Goal: Task Accomplishment & Management: Use online tool/utility

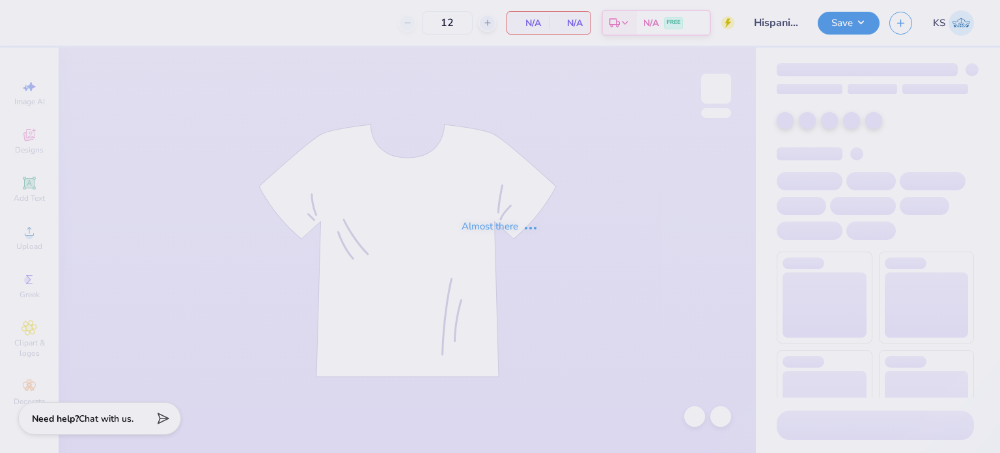
type input "Hispanic / Latino Club"
type input "40"
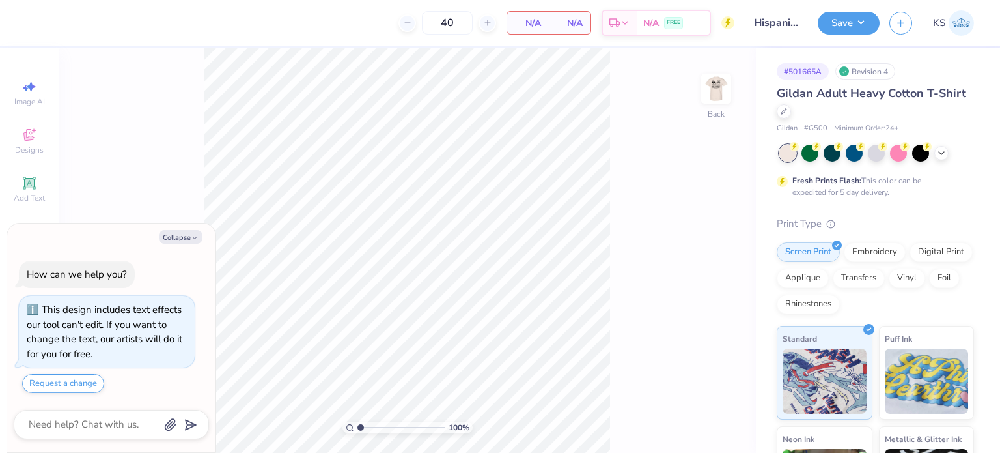
type textarea "x"
type input "1.13273778484247"
click at [718, 85] on img at bounding box center [716, 89] width 52 height 52
type textarea "x"
type input "3.32873666553033"
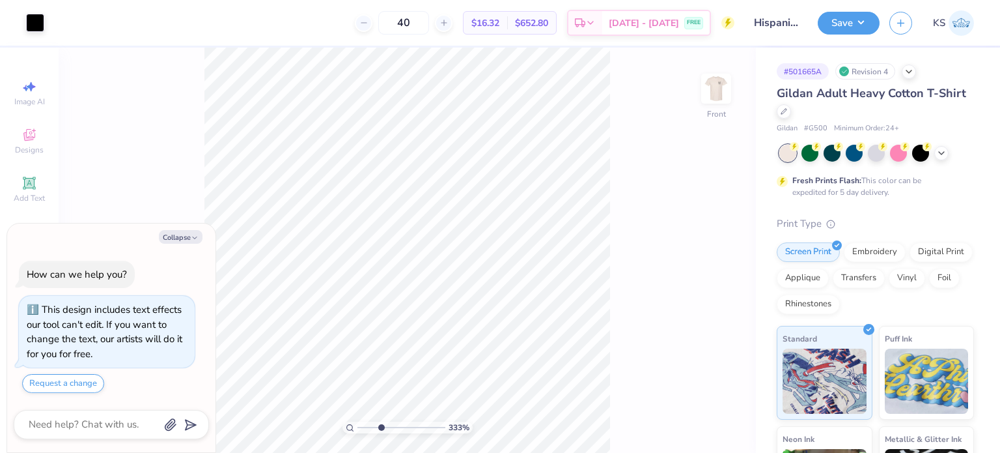
type textarea "x"
type input "3.32873666553033"
type textarea "x"
type input "3.32873666553033"
type textarea "x"
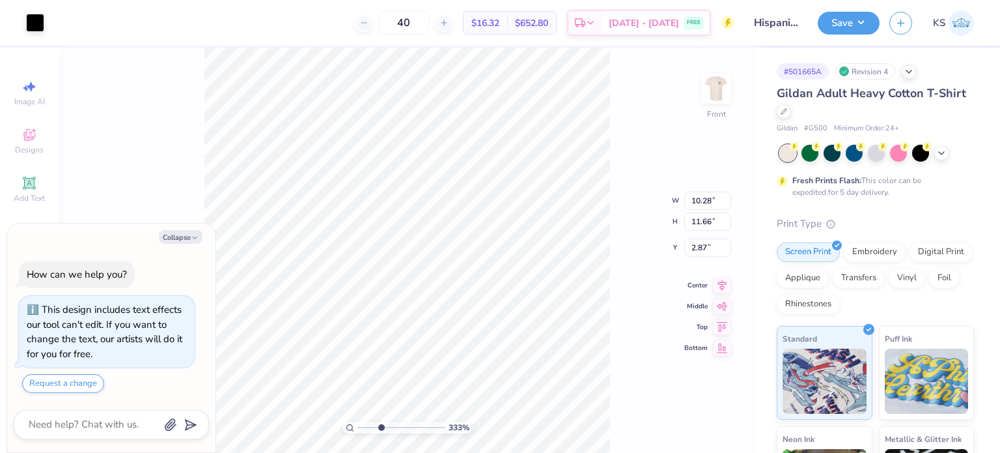
type input "3.32873666553033"
type textarea "x"
type input "3.32873666553033"
type textarea "x"
type input "3.32873666553033"
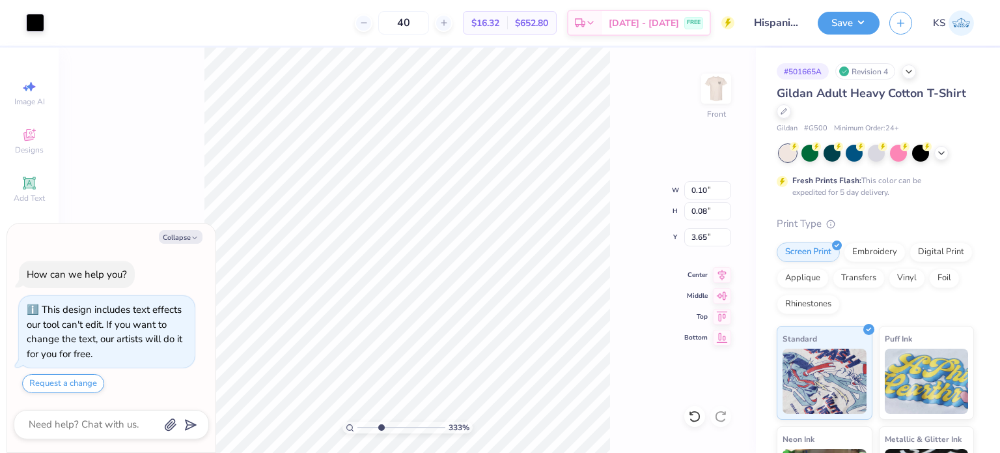
type textarea "x"
type input "3.32873666553033"
type textarea "x"
type input "3.32873666553033"
type textarea "x"
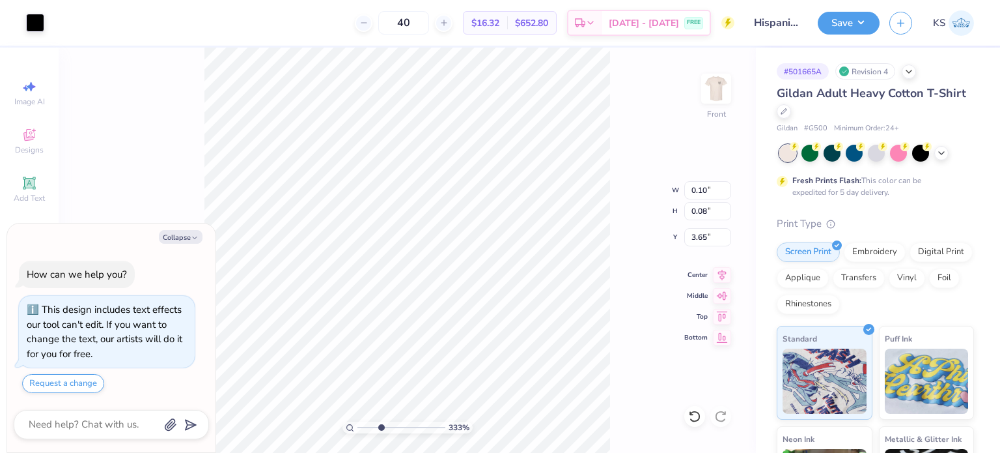
type input "3.32873666553033"
type textarea "x"
type input "3.32873666553033"
type textarea "x"
type input "3.32873666553033"
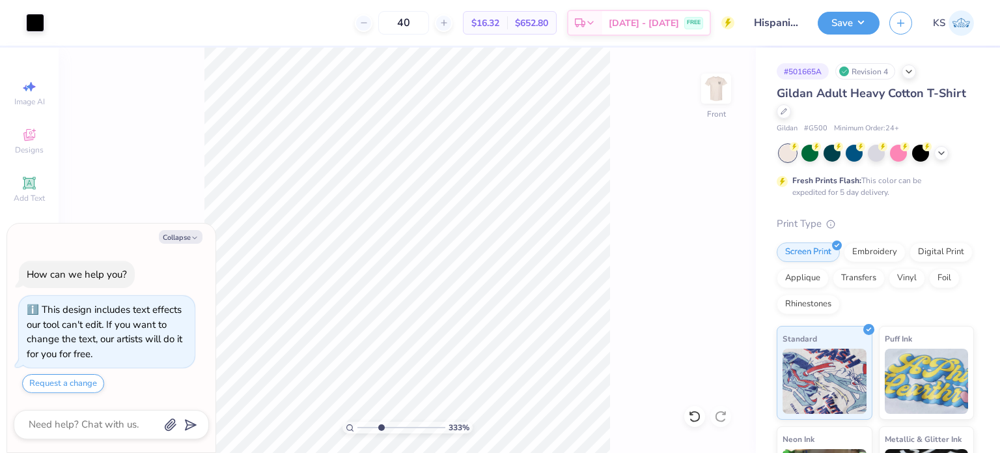
type textarea "x"
type input "3.32873666553033"
type textarea "x"
type input "3.32873666553033"
type input "3.44"
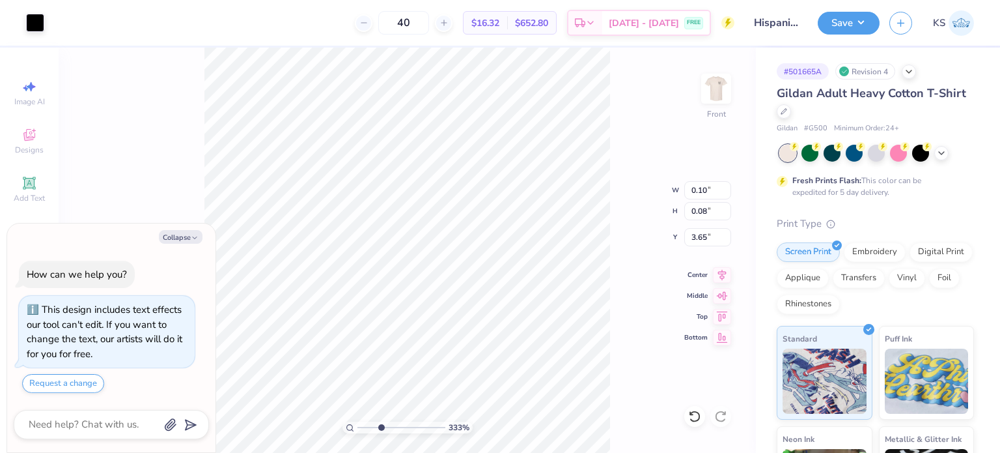
type input "2.52"
type input "2.93"
type textarea "x"
type input "3.32873666553033"
type input "0.10"
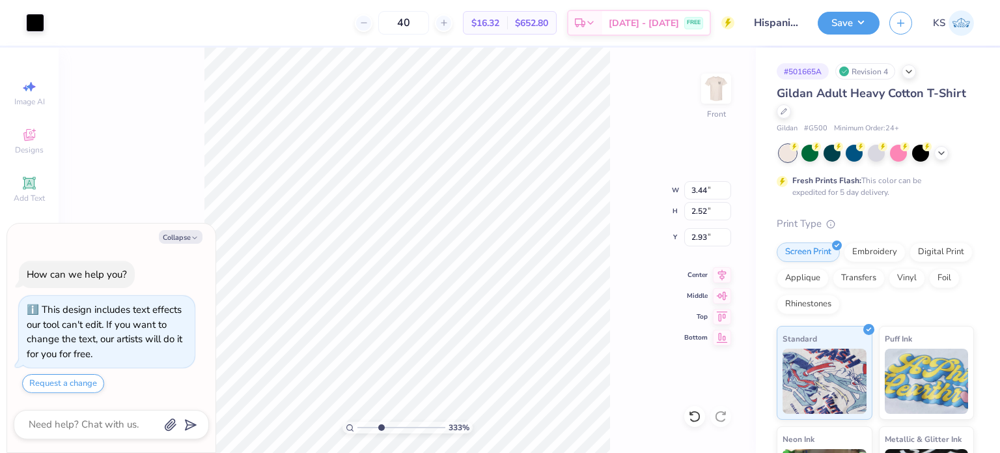
type input "0.08"
type input "3.65"
type textarea "x"
type input "3.32873666553033"
type textarea "x"
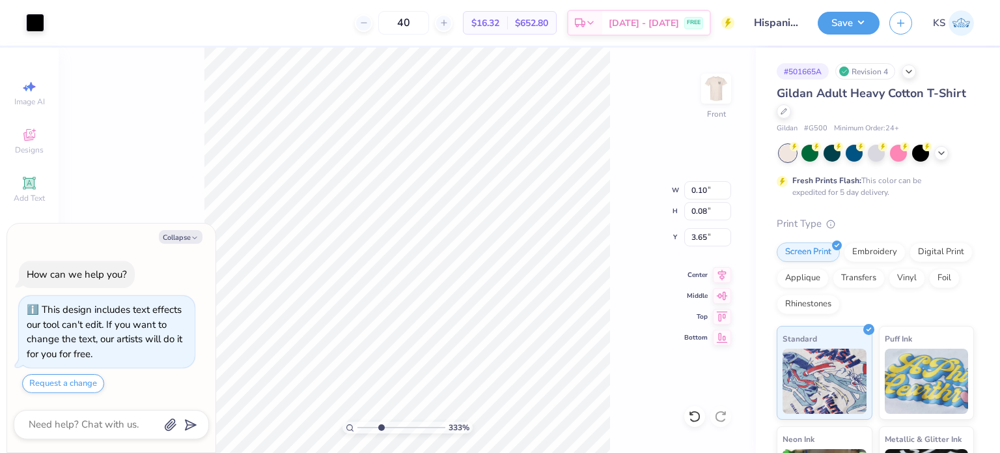
type input "3.32873666553033"
type input "0.02"
type textarea "x"
type input "3.32873666553033"
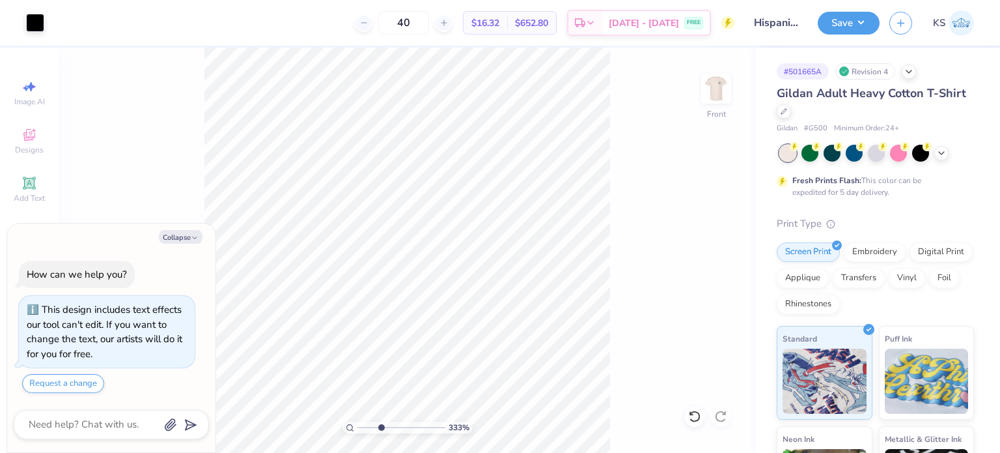
type textarea "x"
type input "3.32873666553033"
type textarea "x"
type input "3.32873666553033"
type input "3.61"
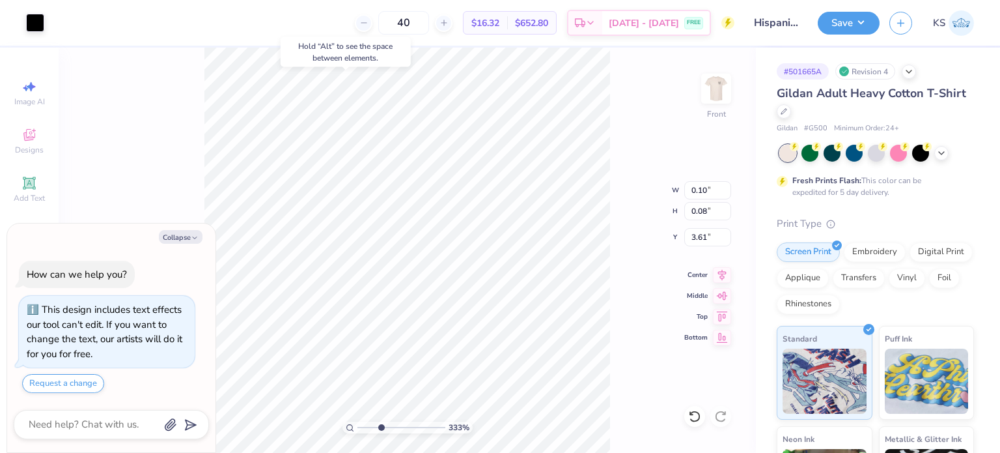
type textarea "x"
type input "3.32873666553033"
type textarea "x"
type input "3.32873666553033"
type textarea "x"
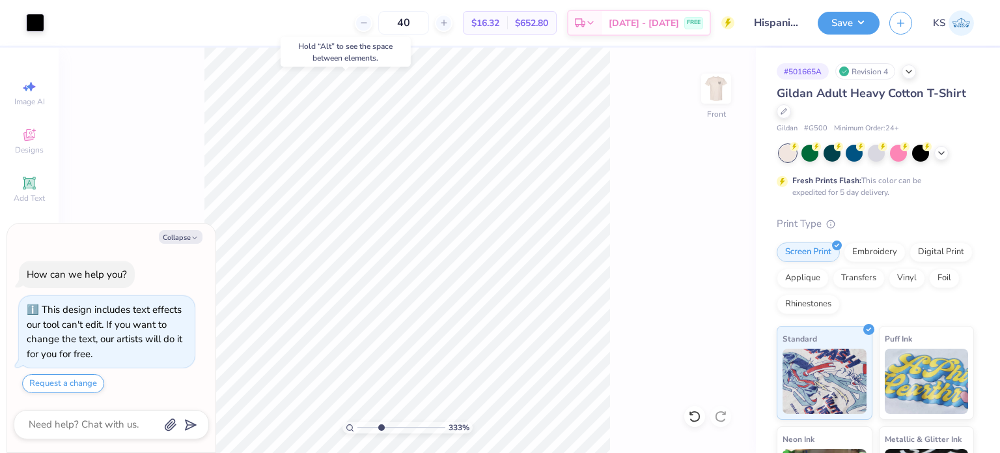
type input "3.32873666553033"
type textarea "x"
type input "3.32873666553033"
type textarea "x"
type input "3.32873666553033"
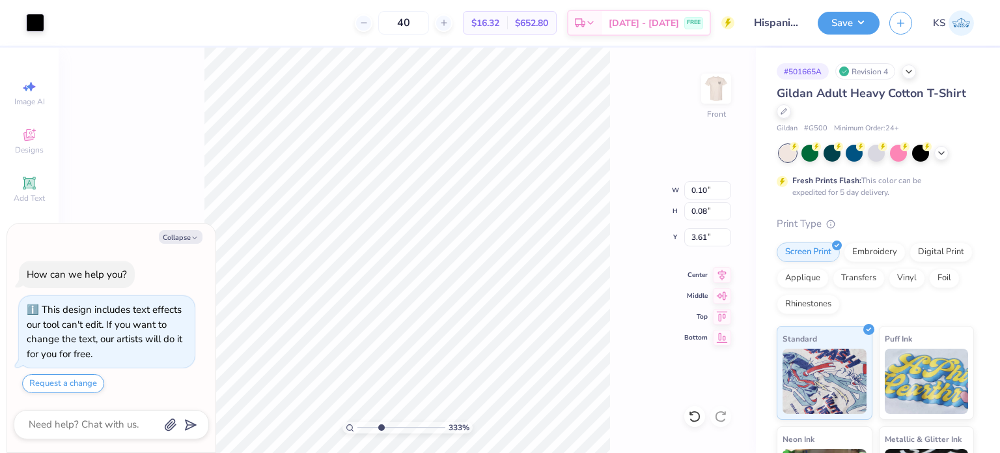
type textarea "x"
type input "3.32873666553033"
type textarea "x"
type input "3.32873666553033"
type textarea "x"
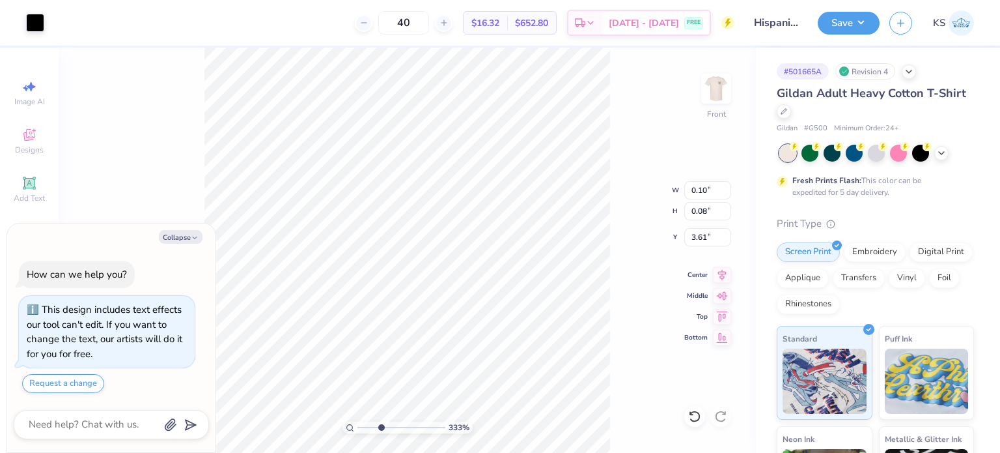
type input "3.32873666553033"
type textarea "x"
type input "3.32873666553033"
type textarea "x"
type input "3.32873666553033"
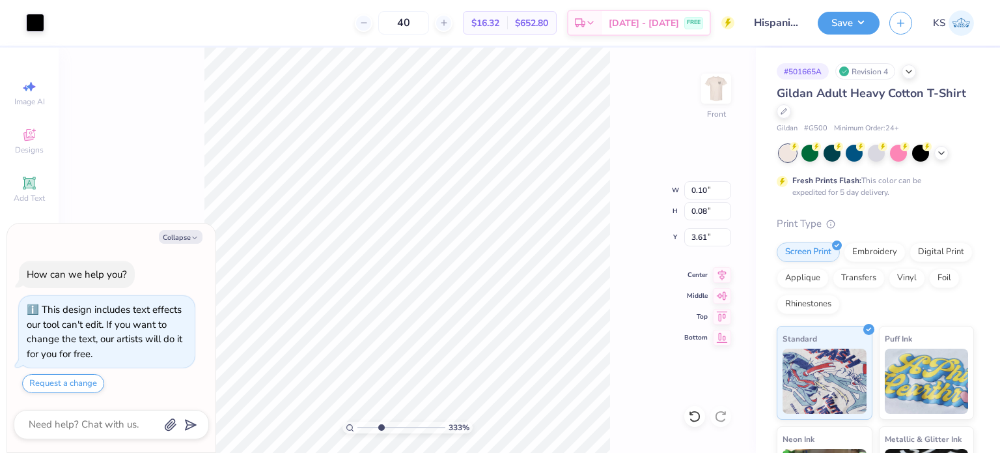
type input "3.57"
type textarea "x"
type input "3.32873666553033"
type textarea "x"
type input "3.32873666553033"
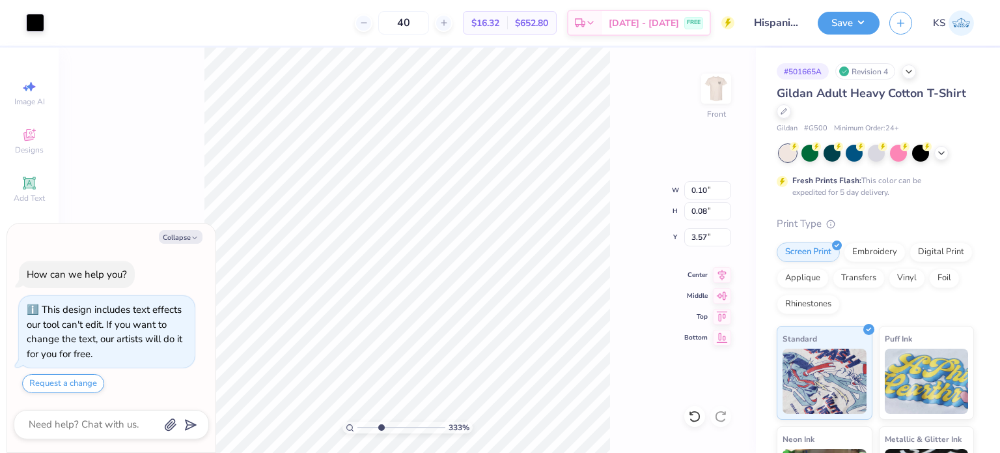
type textarea "x"
type input "3.32873666553033"
type input "3.58"
type textarea "x"
type input "3.32873666553033"
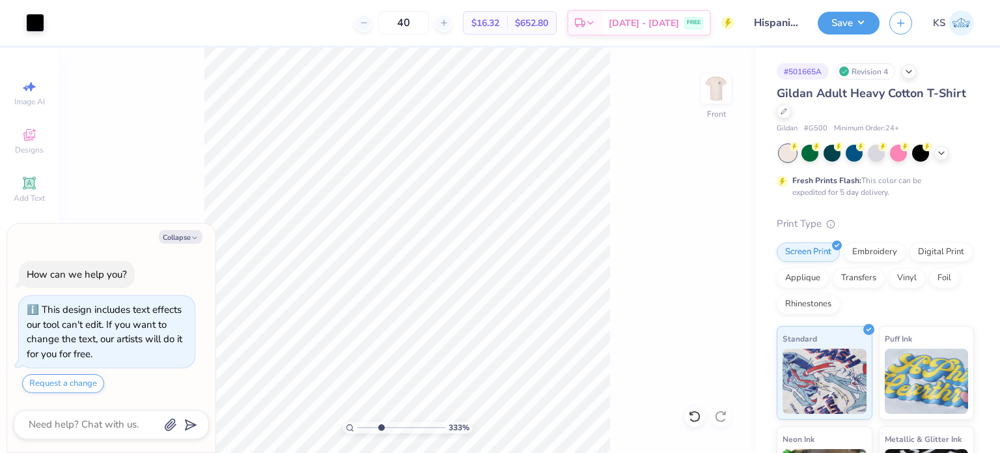
type textarea "x"
type input "3.32873666553033"
type textarea "x"
type input "3.32873666553033"
type input "3.62"
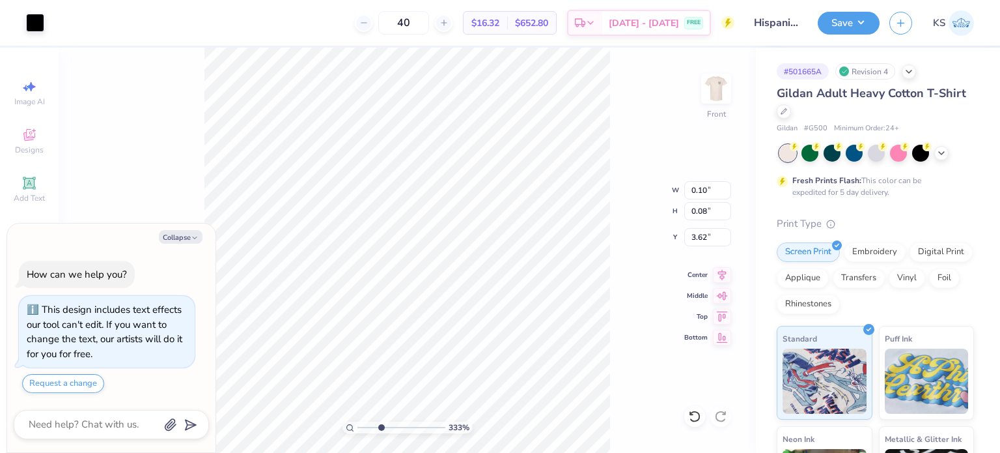
type textarea "x"
type input "3.32873666553033"
type textarea "x"
type input "3.32873666553033"
type textarea "x"
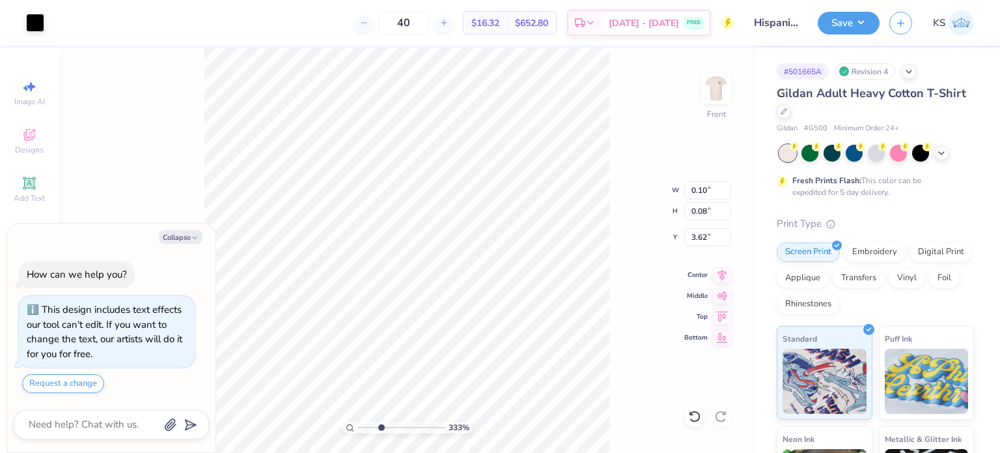
type input "3.32873666553033"
type textarea "x"
type input "3.32873666553033"
type textarea "x"
type input "3.32873666553033"
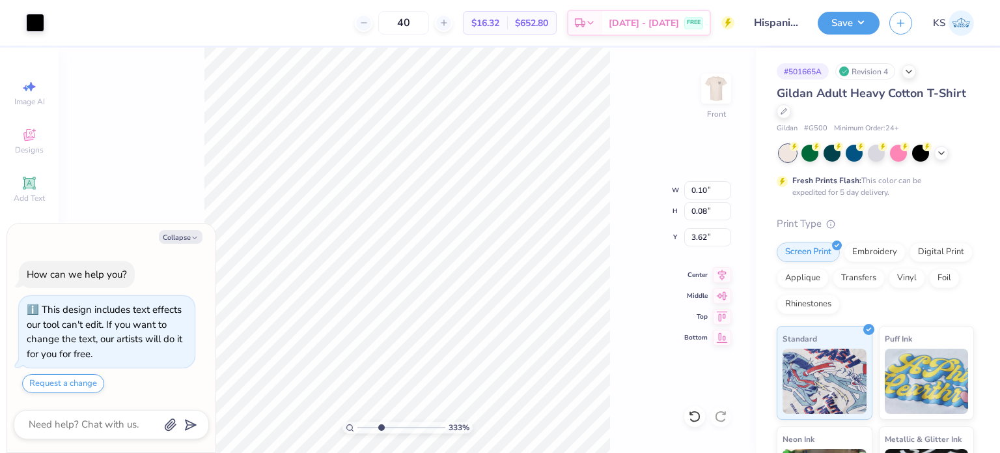
type textarea "x"
type input "3.32873666553033"
type textarea "x"
type input "3.32873666553033"
type textarea "x"
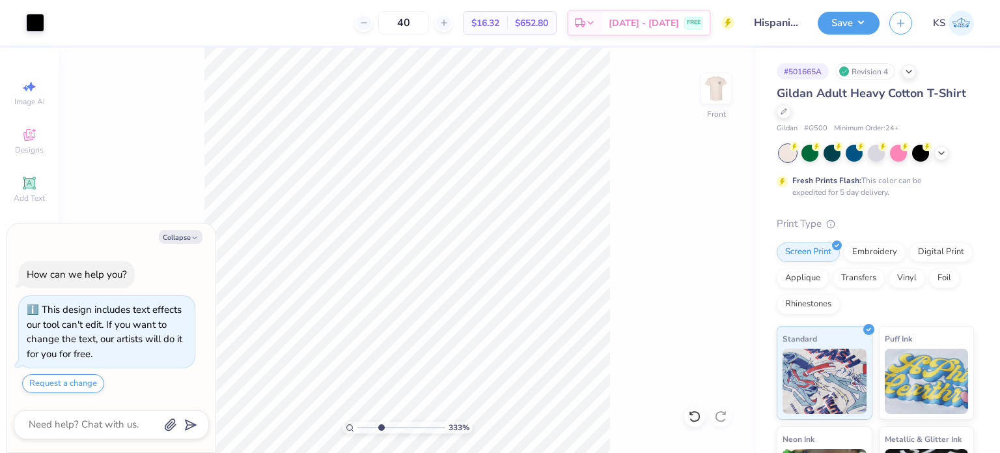
type input "3.32873666553033"
type textarea "x"
type input "3.32873666553033"
type input "3.66"
type textarea "x"
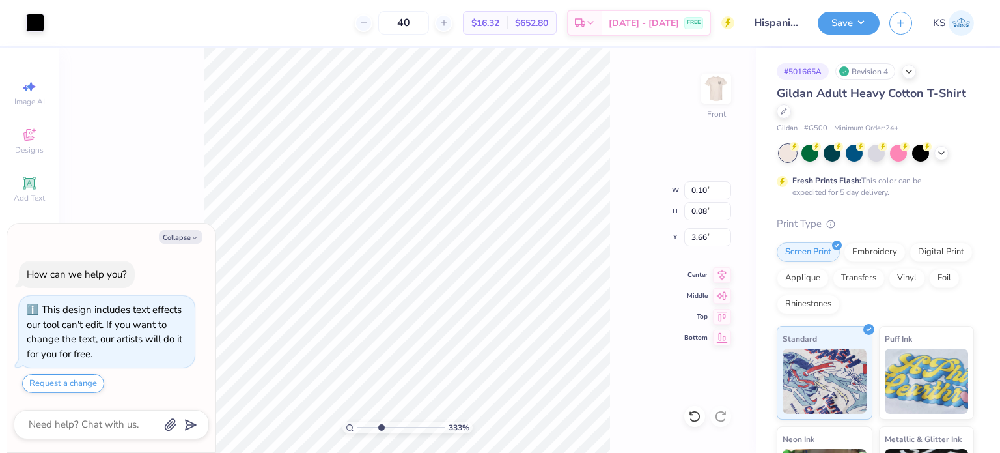
type input "3.32873666553033"
type textarea "x"
type input "3.32873666553033"
type textarea "x"
type input "3.32873666553033"
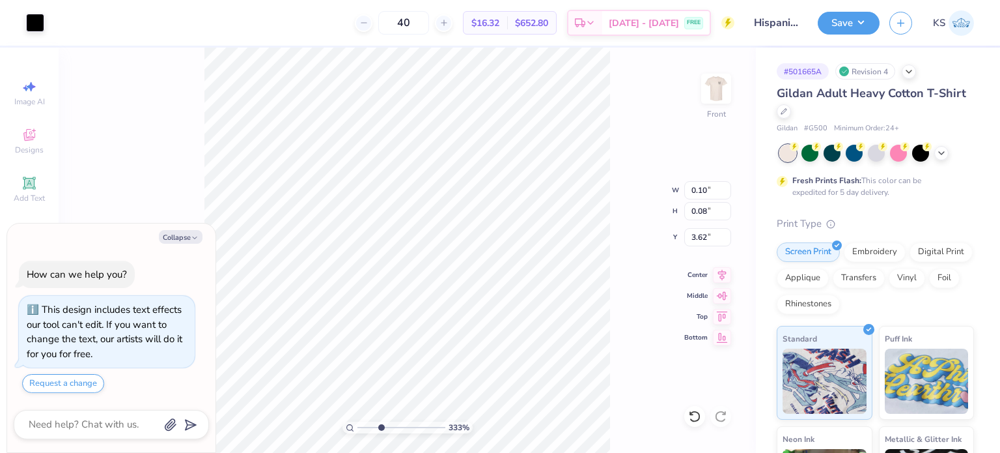
type textarea "x"
type input "3.32873666553033"
type input "0.04"
type input "0.03"
type textarea "x"
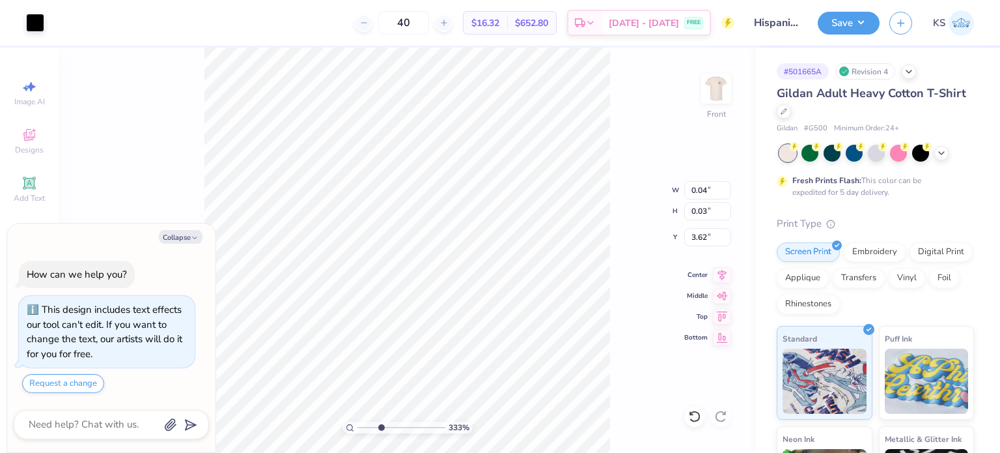
type input "3.32873666553033"
type textarea "x"
type input "3.32873666553033"
type textarea "x"
type input "3.32873666553033"
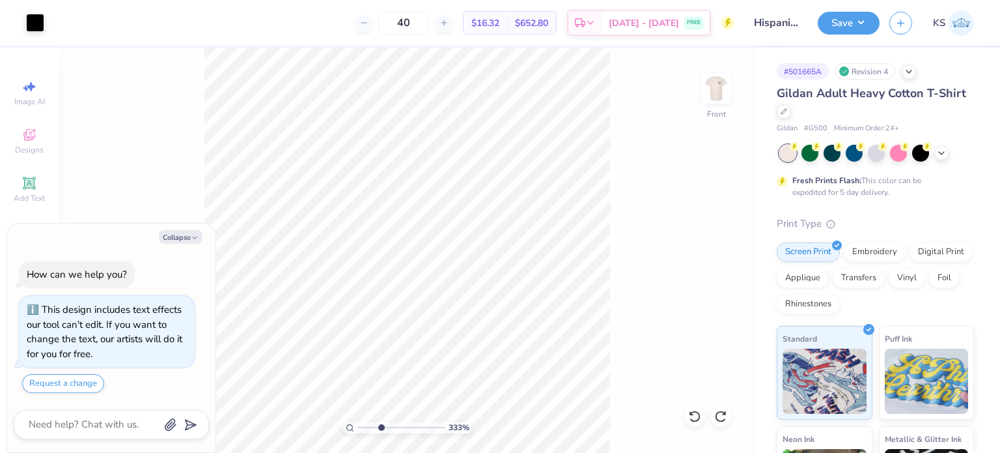
type textarea "x"
type input "3.32873666553033"
type textarea "x"
type input "3.32873666553033"
type input "3.66"
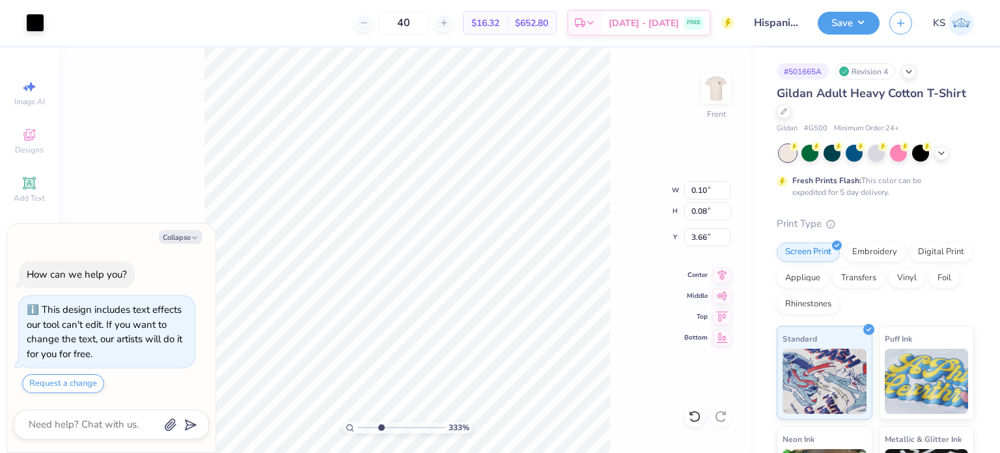
type textarea "x"
type input "3.32873666553033"
type textarea "x"
type input "3.32873666553033"
type textarea "x"
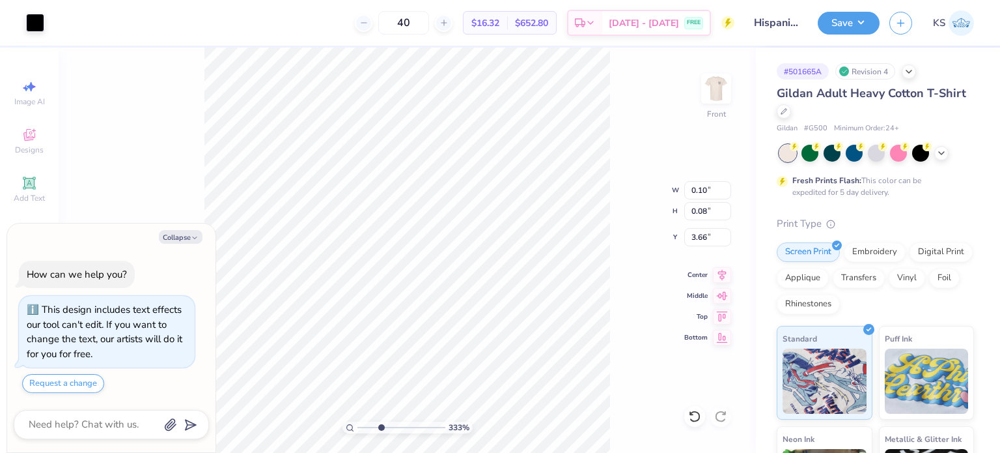
type input "3.32873666553033"
type textarea "x"
type input "1.70269652766596"
click at [716, 91] on img at bounding box center [716, 89] width 52 height 52
type textarea "x"
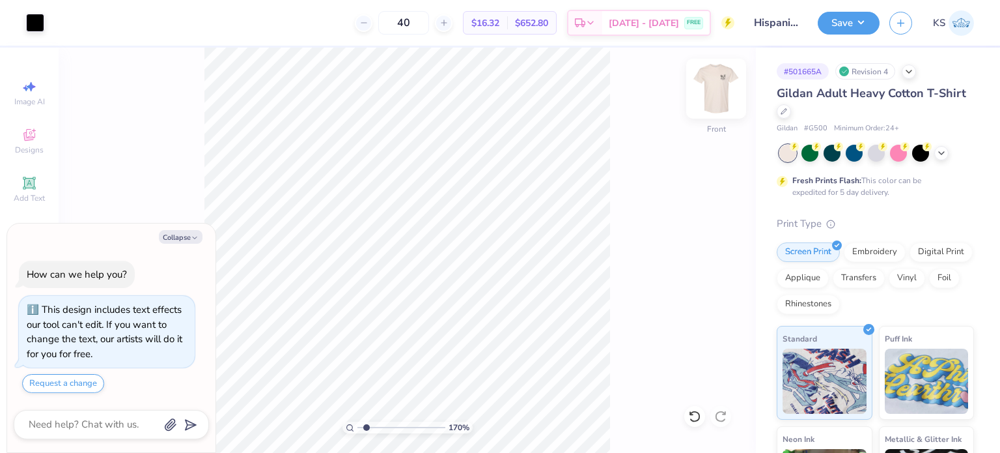
type input "1.70269652766596"
type textarea "x"
type input "1.70269652766596"
type textarea "x"
drag, startPoint x: 377, startPoint y: 427, endPoint x: 409, endPoint y: 426, distance: 31.9
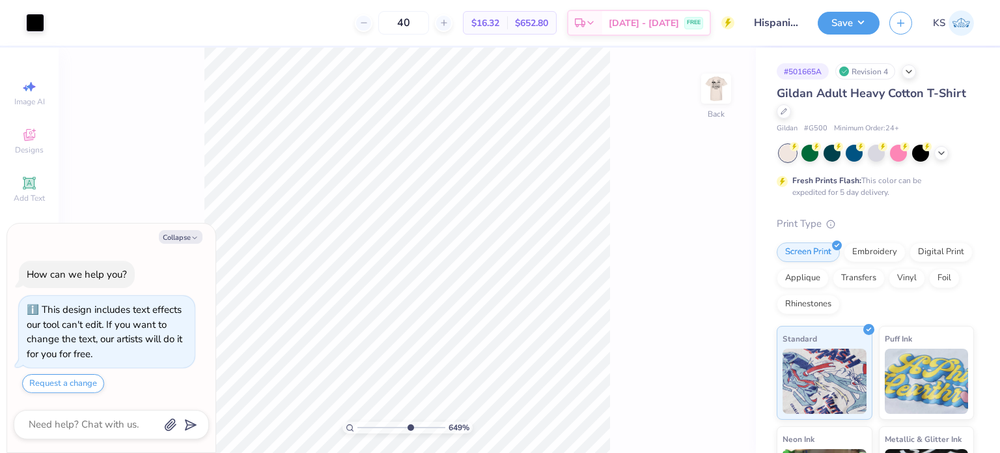
click at [409, 426] on input "range" at bounding box center [402, 427] width 88 height 12
drag, startPoint x: 409, startPoint y: 427, endPoint x: 518, endPoint y: 401, distance: 112.5
type input "10"
click at [441, 421] on input "range" at bounding box center [399, 427] width 83 height 12
type textarea "x"
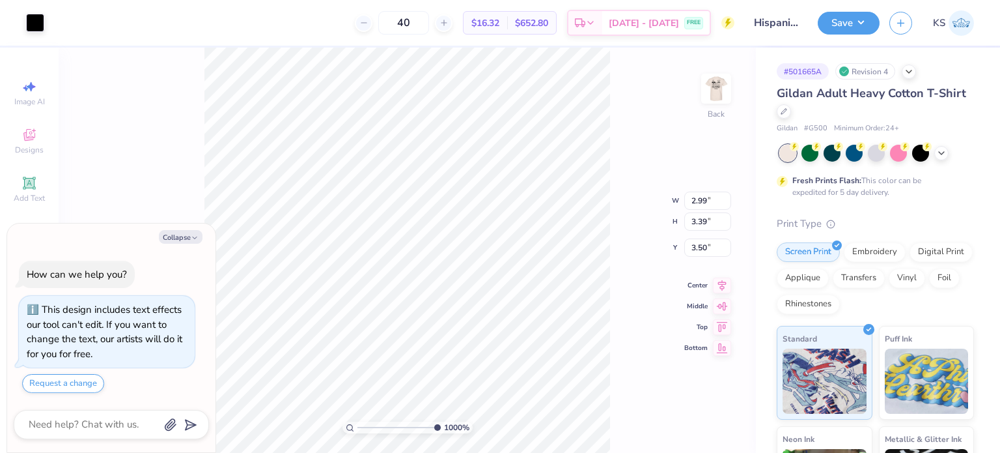
type input "0.03"
type input "0.02"
type input "3.73"
type textarea "x"
type input "6.6676631720849"
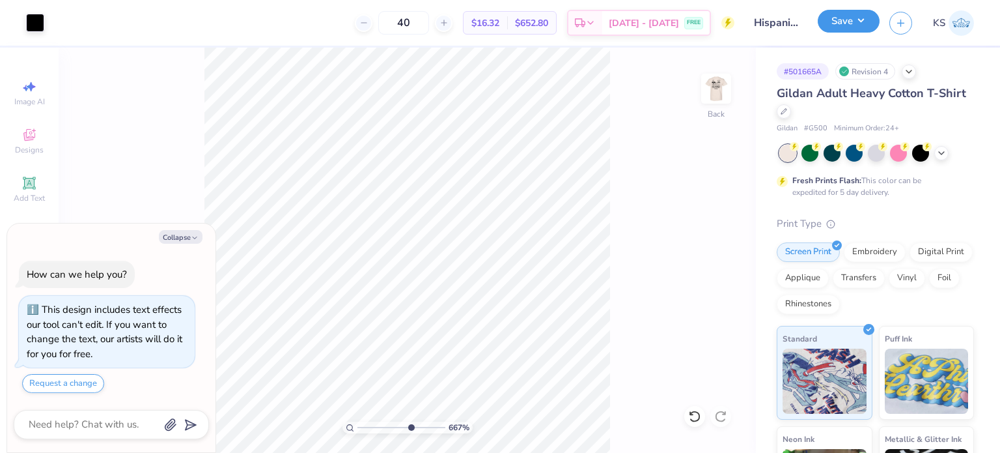
click at [844, 21] on button "Save" at bounding box center [849, 21] width 62 height 23
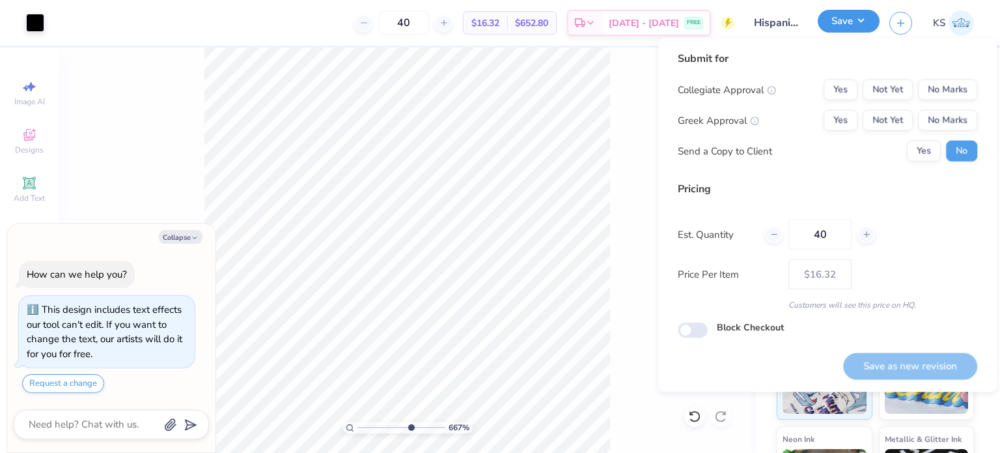
type textarea "x"
type input "6.6676631720849"
click at [930, 91] on button "No Marks" at bounding box center [947, 89] width 59 height 21
click at [936, 110] on button "No Marks" at bounding box center [947, 120] width 59 height 21
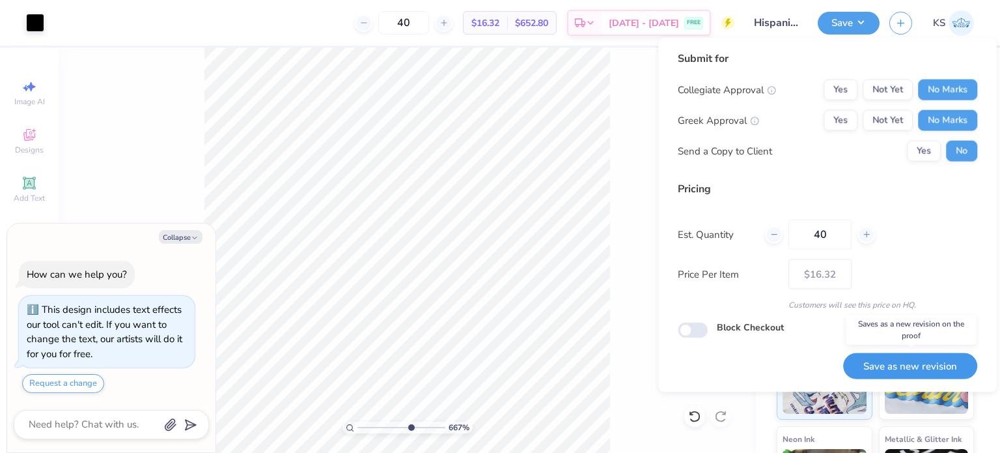
click at [921, 361] on button "Save as new revision" at bounding box center [910, 365] width 134 height 27
type input "$16.32"
type textarea "x"
type input "6.6676631720849"
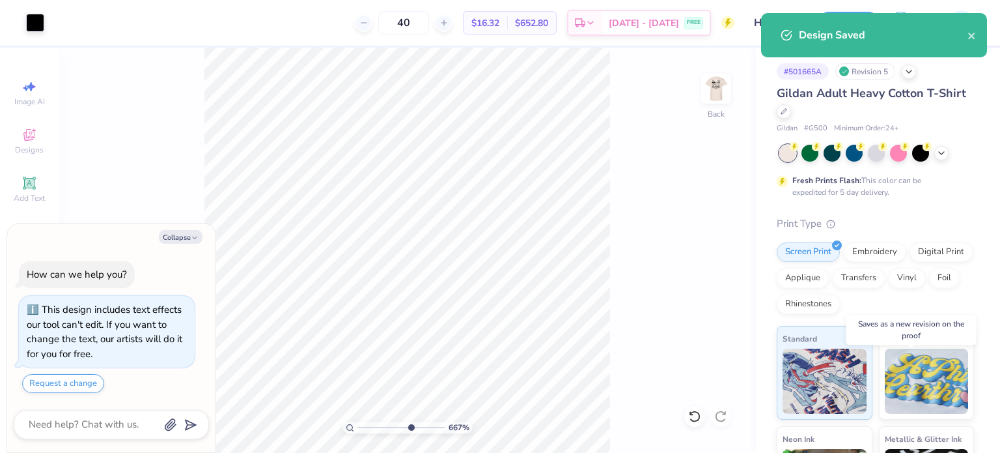
type textarea "x"
type input "6.6676631720849"
type input "– –"
